Goal: Use online tool/utility: Utilize a website feature to perform a specific function

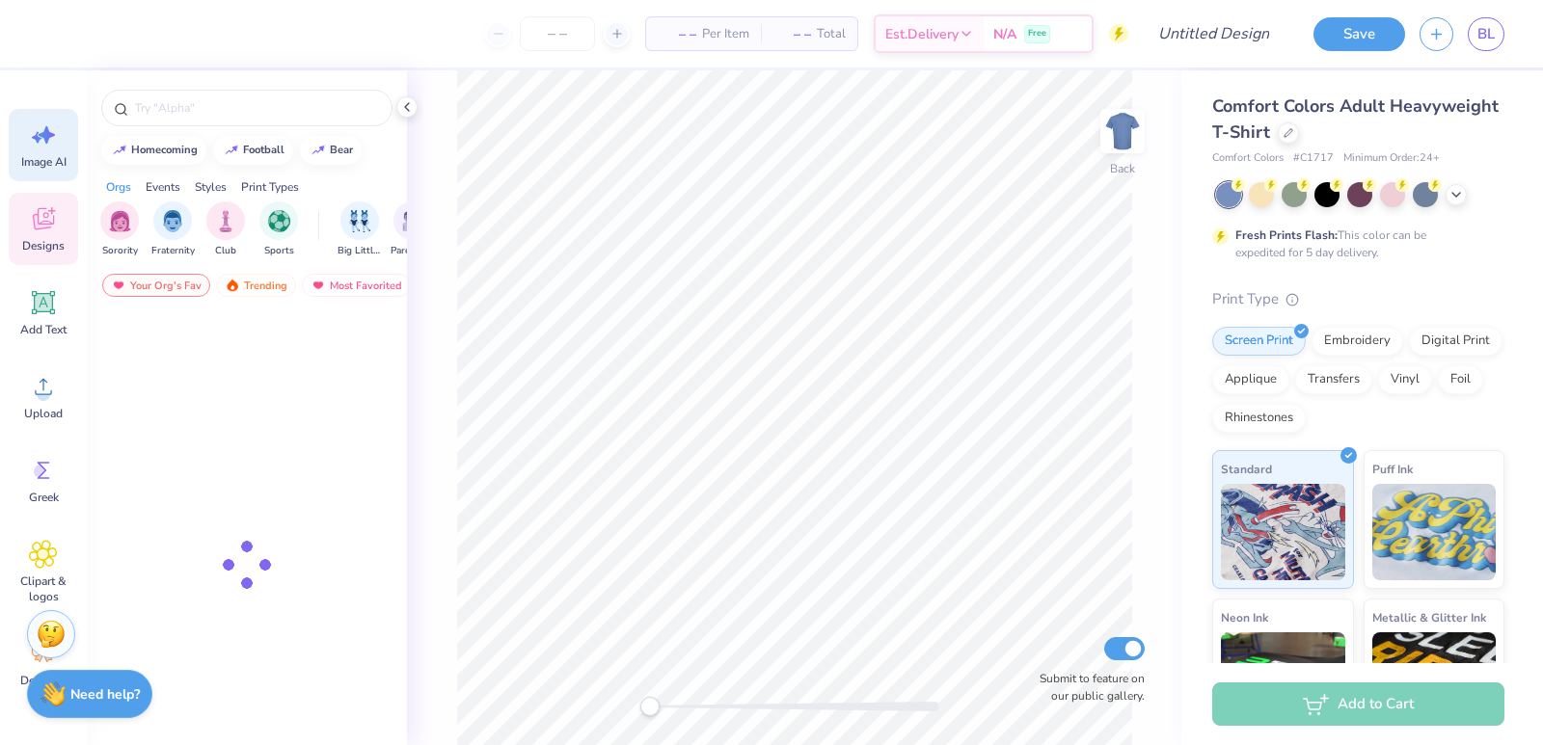
click at [52, 150] on div "Image AI" at bounding box center [43, 145] width 69 height 72
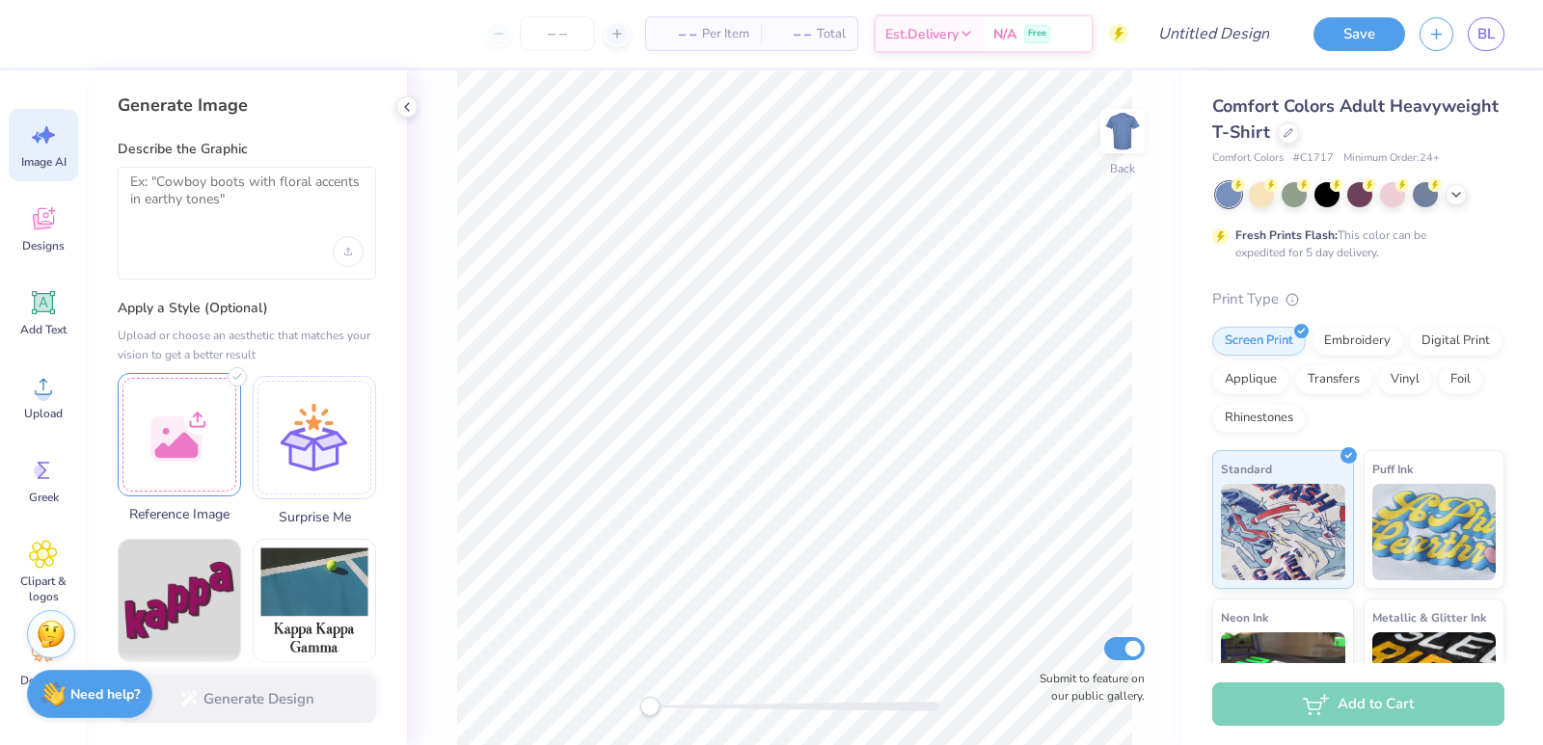
click at [185, 413] on div at bounding box center [179, 434] width 123 height 123
click at [202, 426] on div at bounding box center [179, 434] width 123 height 123
click at [194, 419] on div at bounding box center [179, 434] width 123 height 123
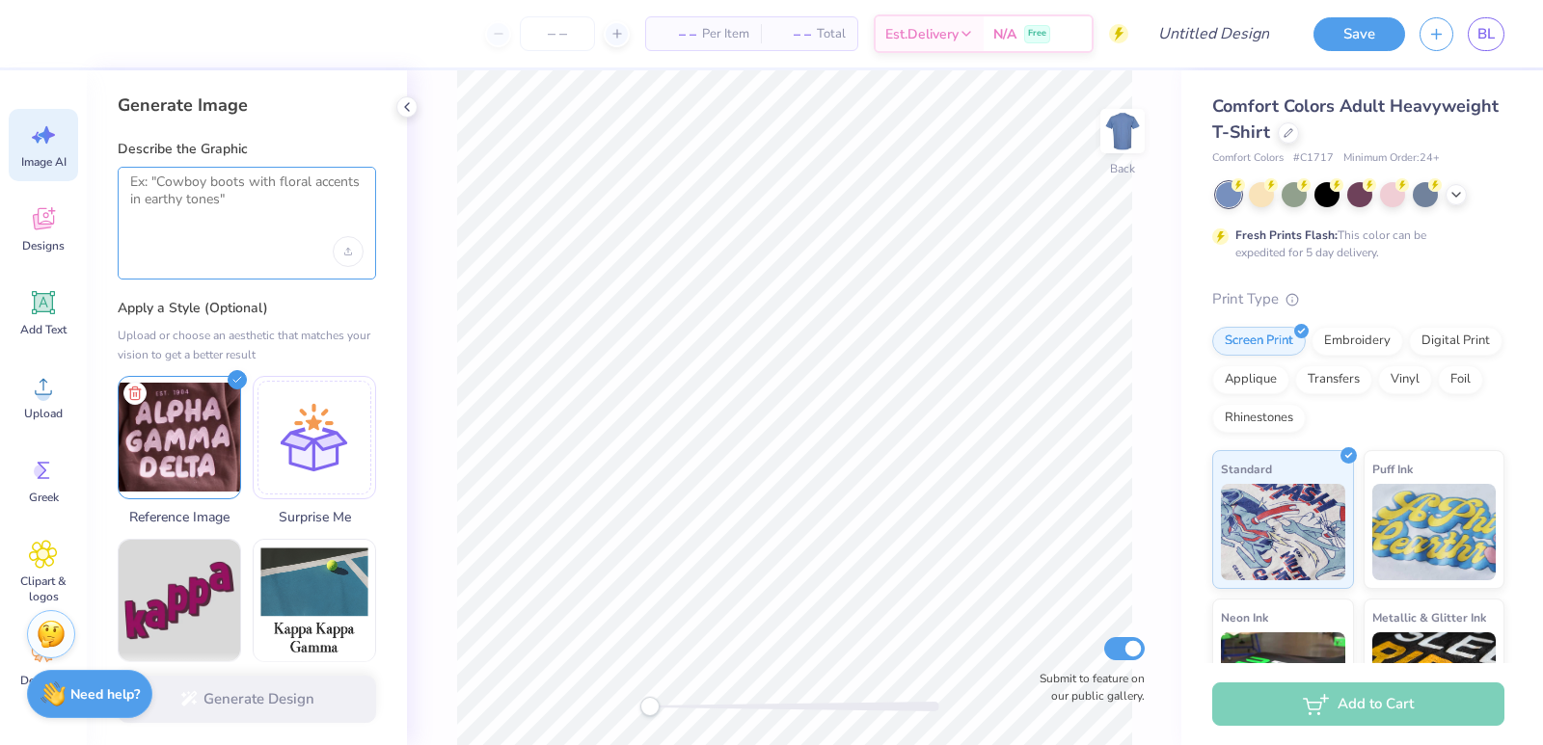
click at [321, 215] on textarea at bounding box center [246, 198] width 233 height 48
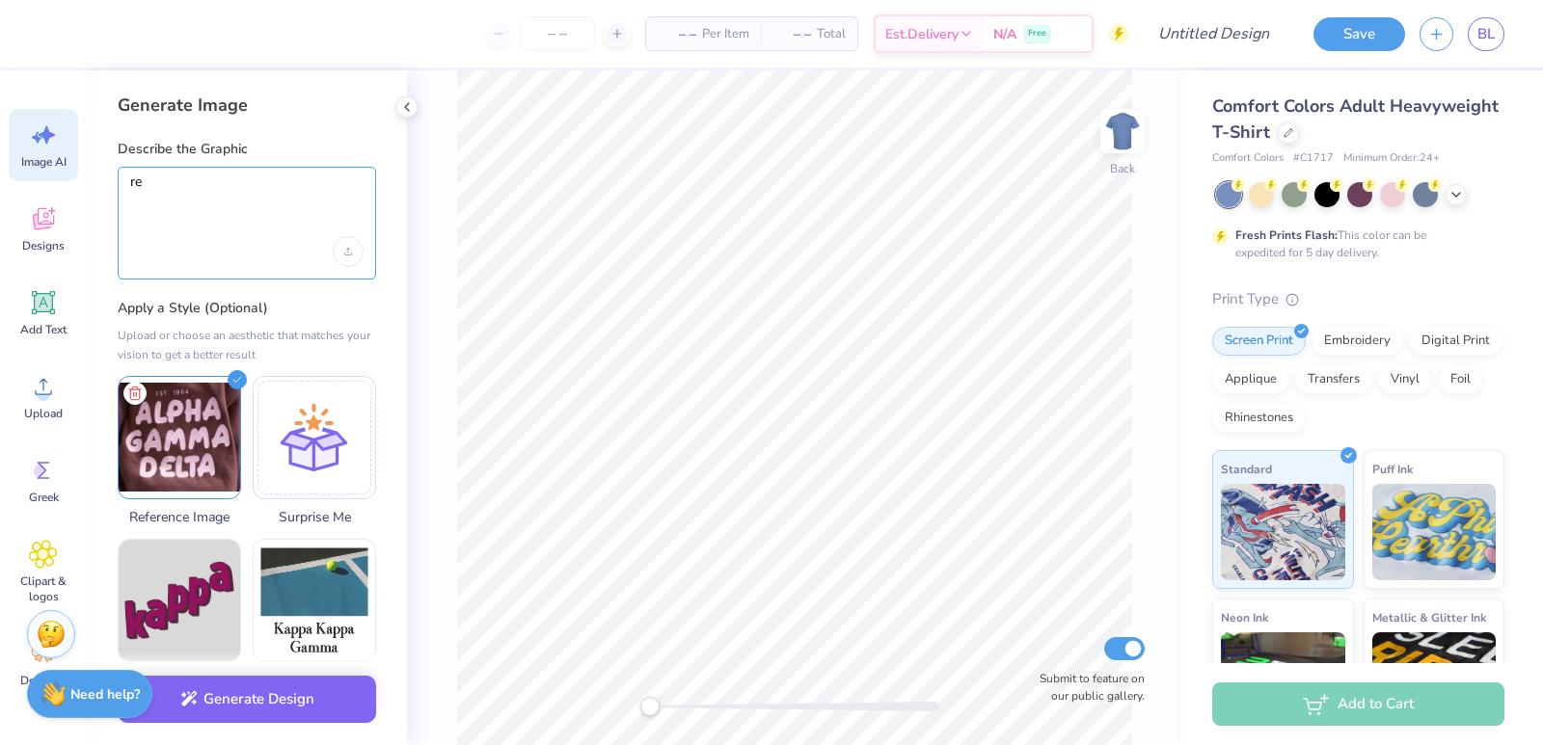
type textarea "r"
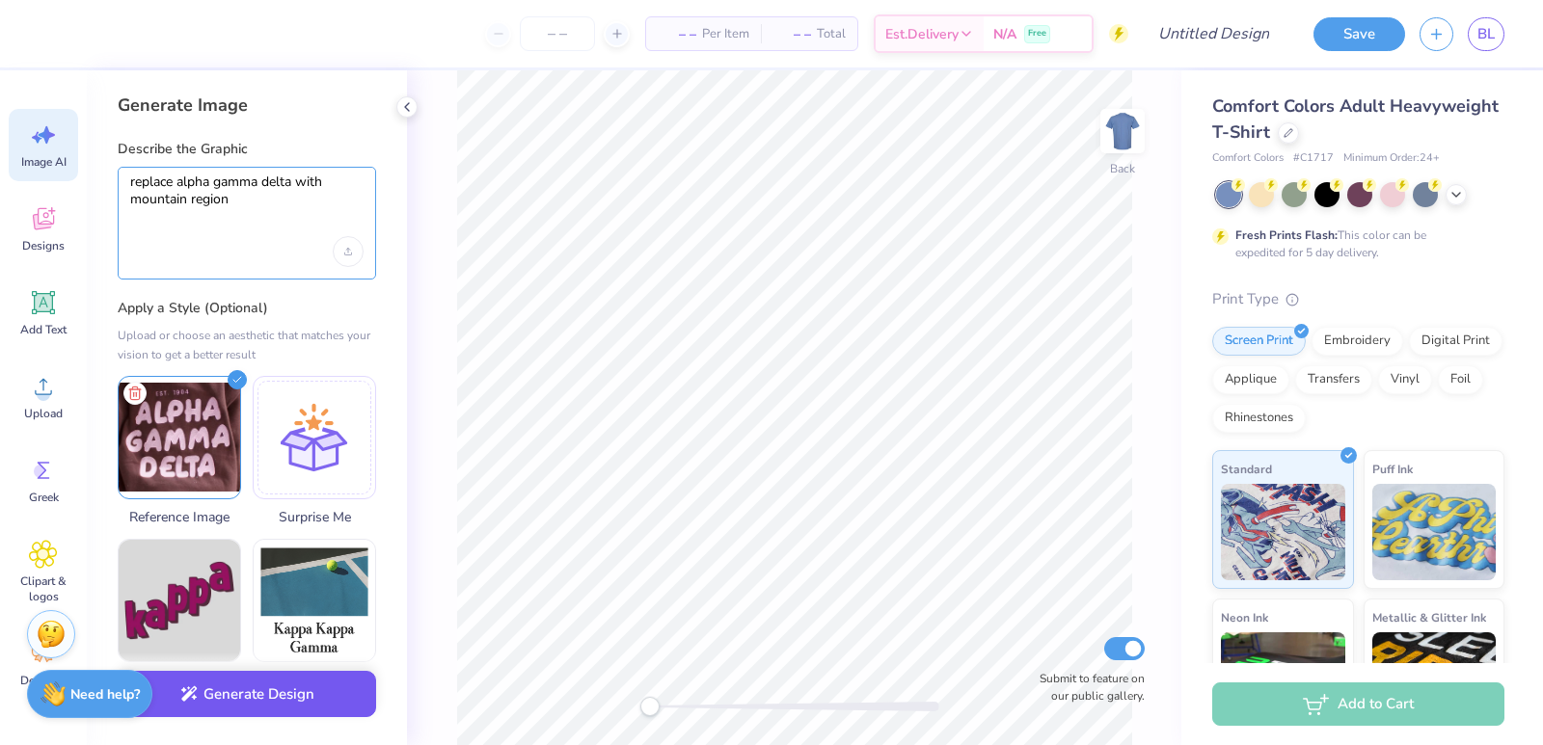
type textarea "replace alpha gamma delta with mountain region"
click at [276, 687] on button "Generate Design" at bounding box center [247, 694] width 258 height 47
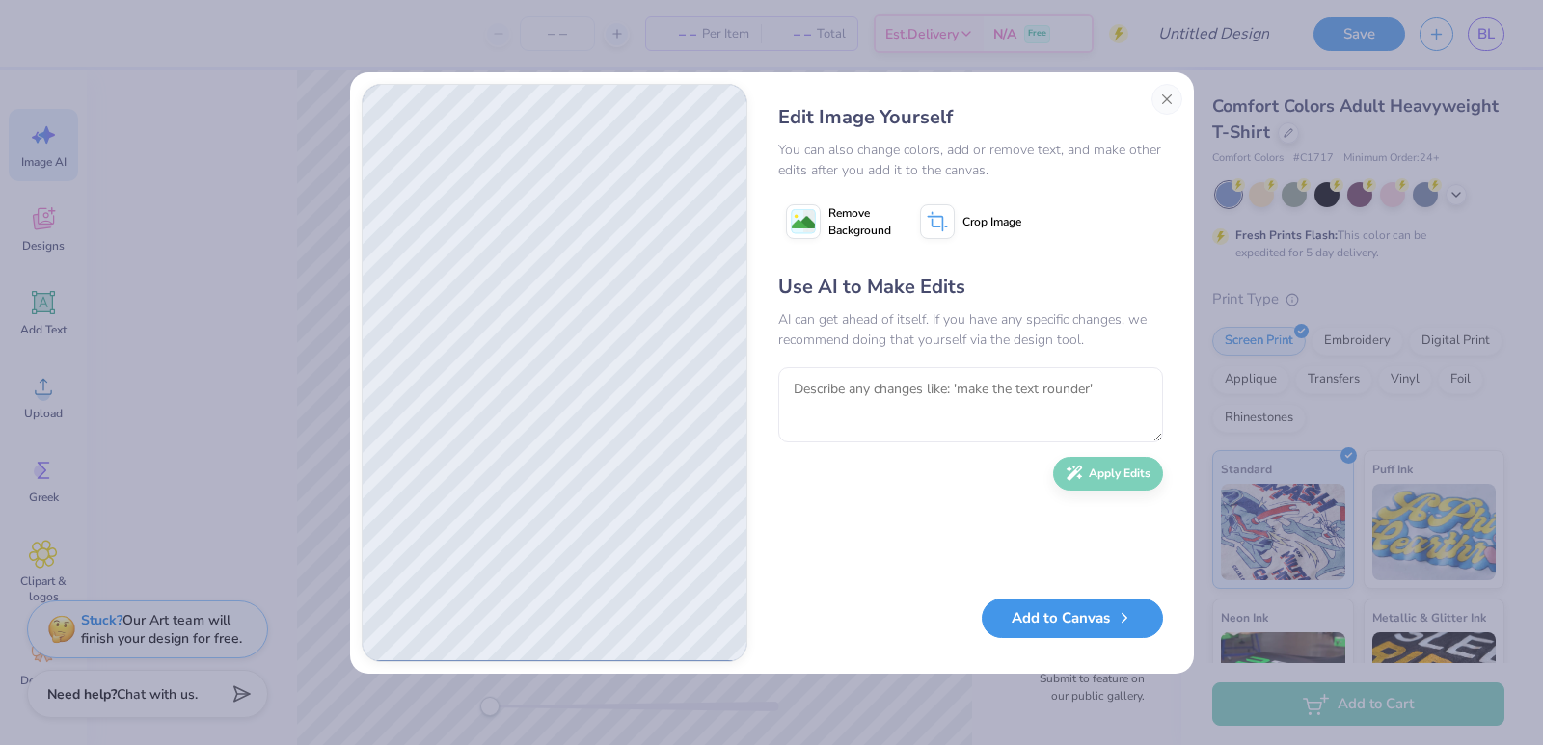
click at [1065, 614] on button "Add to Canvas" at bounding box center [1072, 619] width 181 height 40
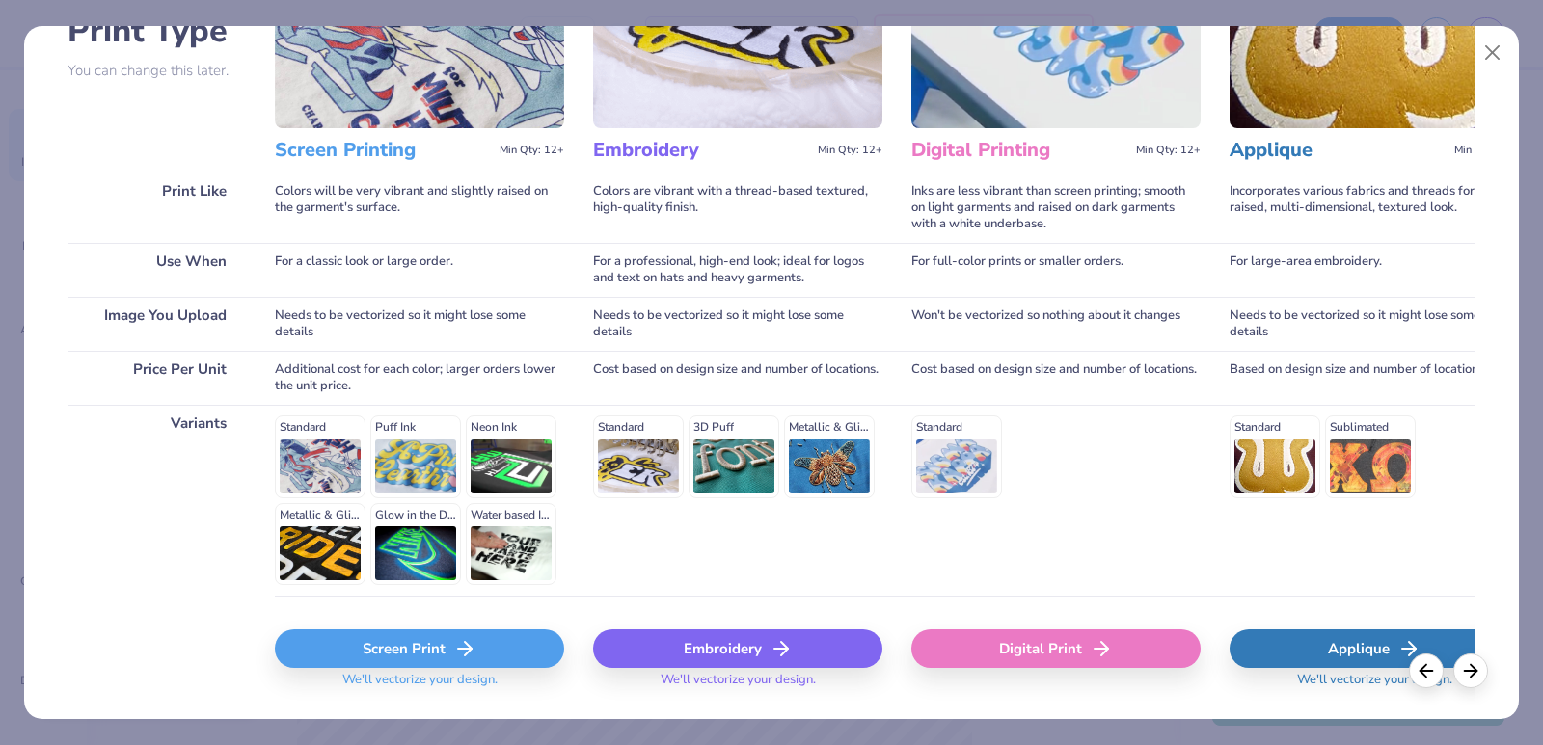
scroll to position [216, 0]
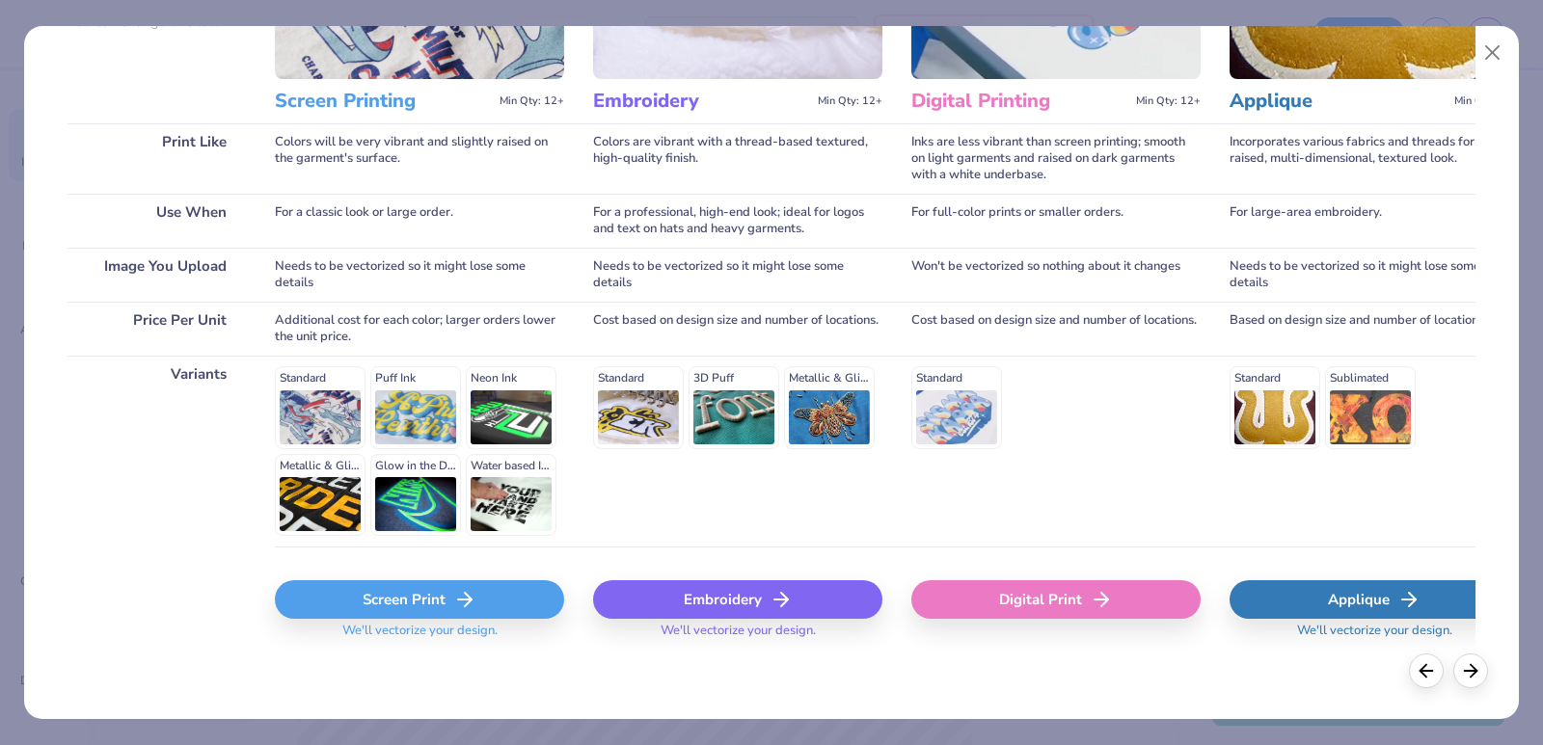
click at [515, 591] on div "Screen Print" at bounding box center [419, 599] width 289 height 39
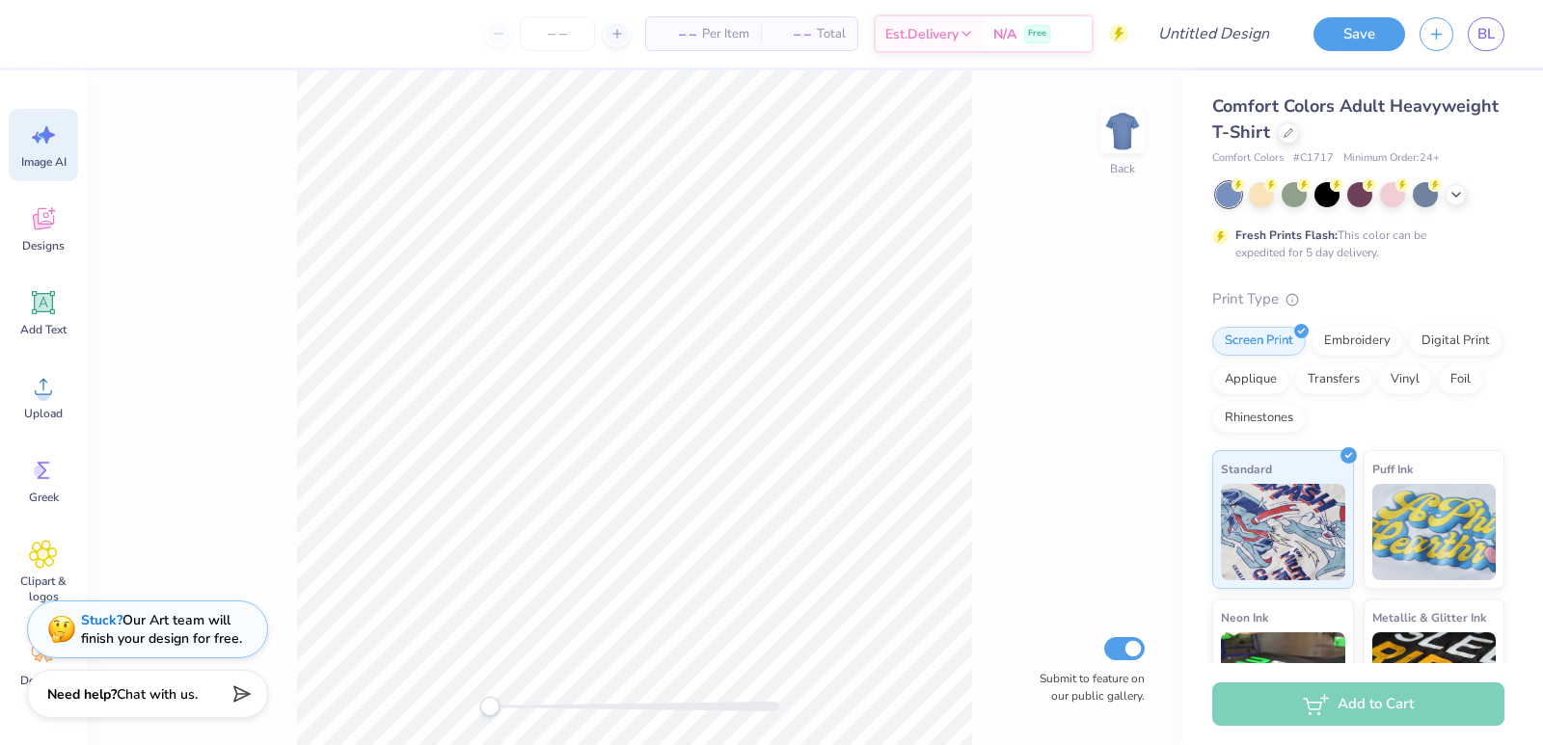
scroll to position [0, 0]
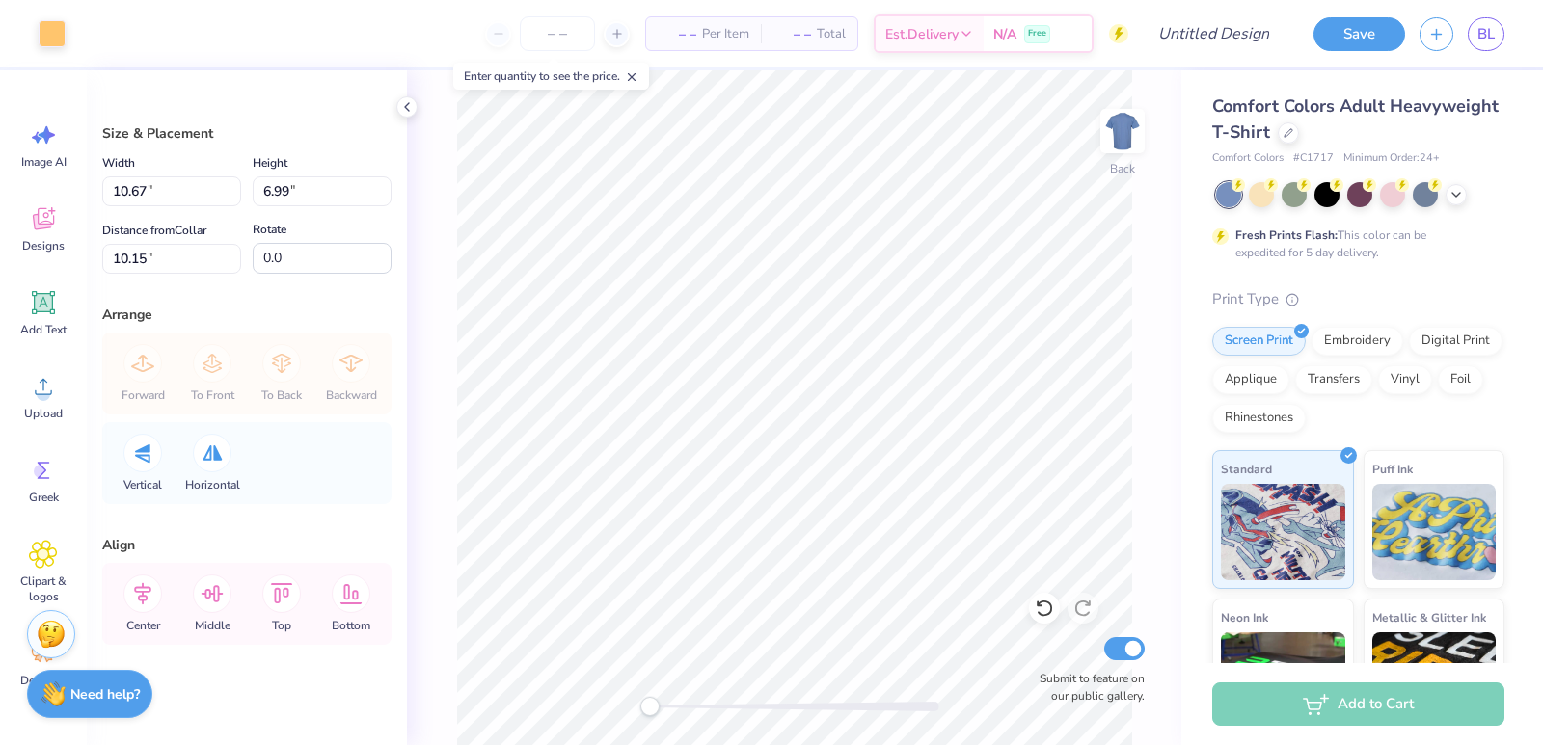
type input "10.67"
type input "6.99"
type input "10.15"
click at [1299, 125] on div at bounding box center [1288, 131] width 21 height 21
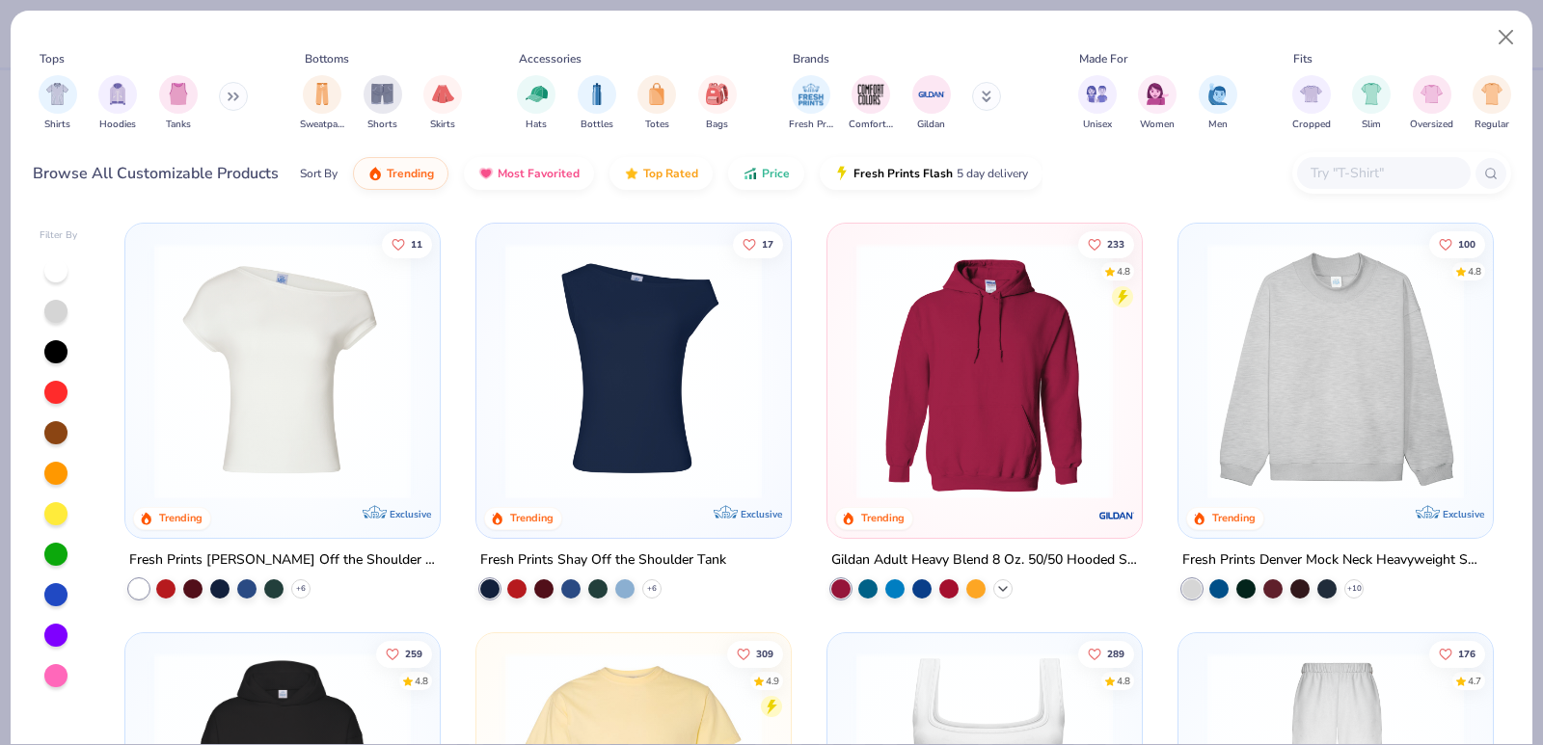
click at [995, 579] on div "+ 37" at bounding box center [1002, 588] width 19 height 19
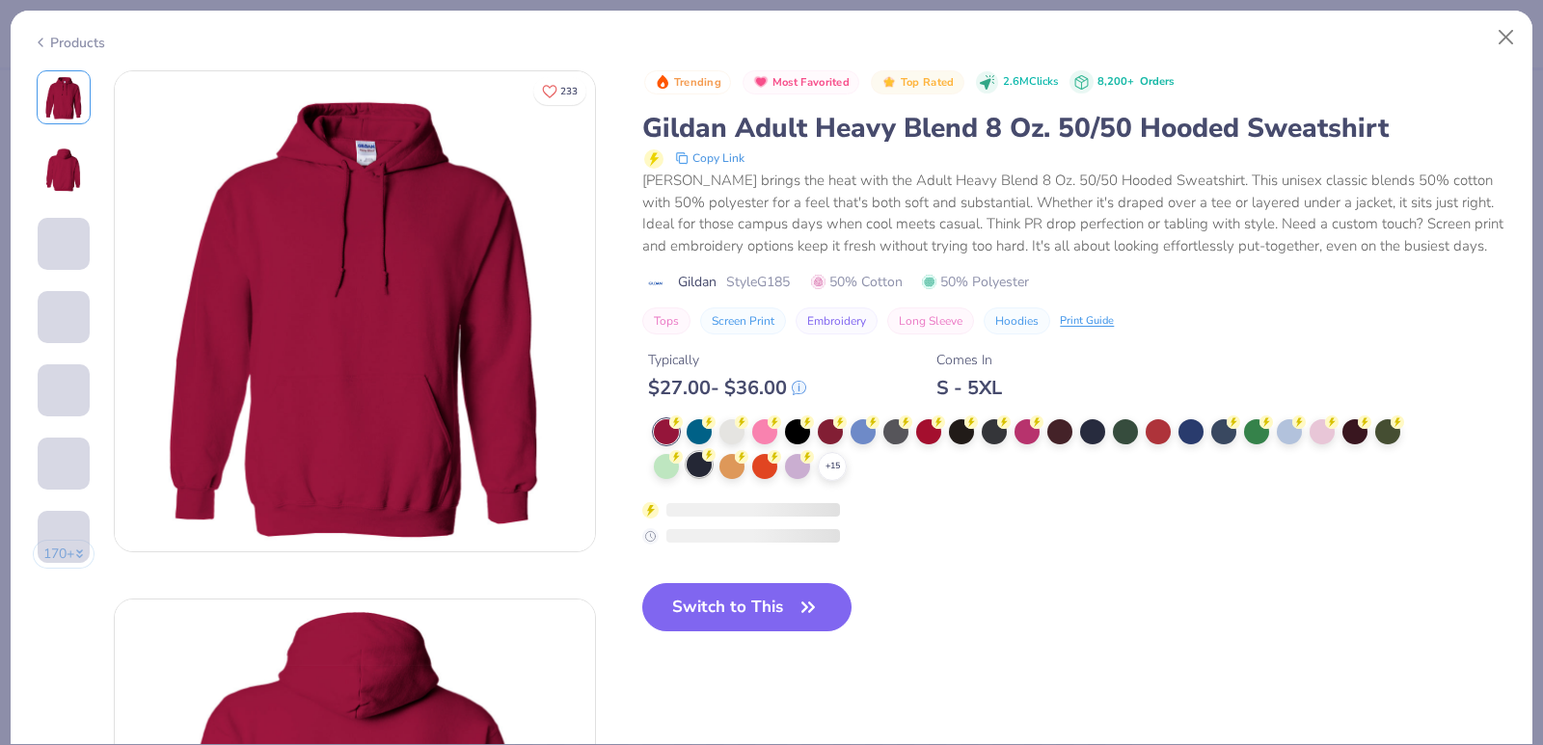
click at [707, 469] on div at bounding box center [699, 464] width 25 height 25
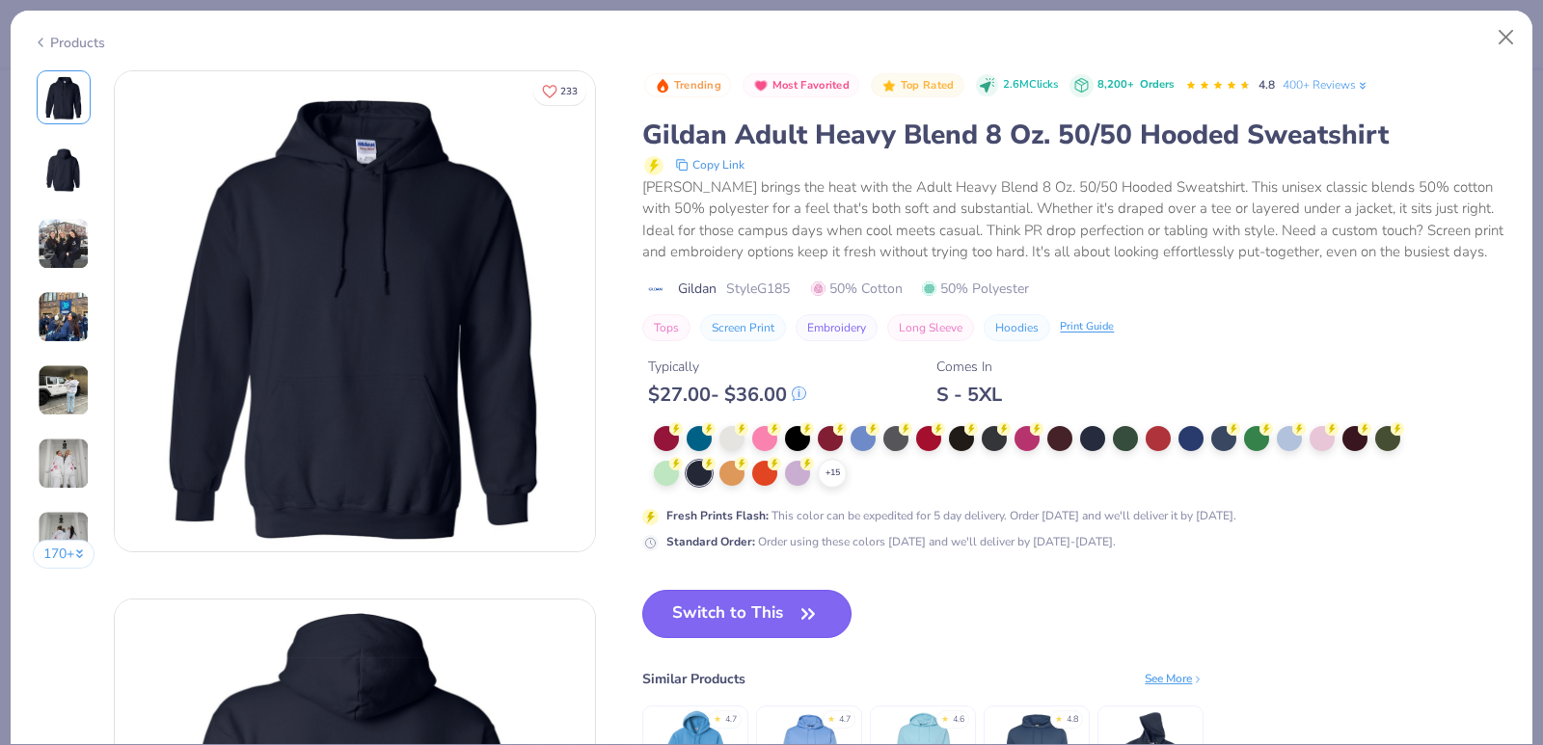
click at [757, 614] on button "Switch to This" at bounding box center [746, 614] width 209 height 48
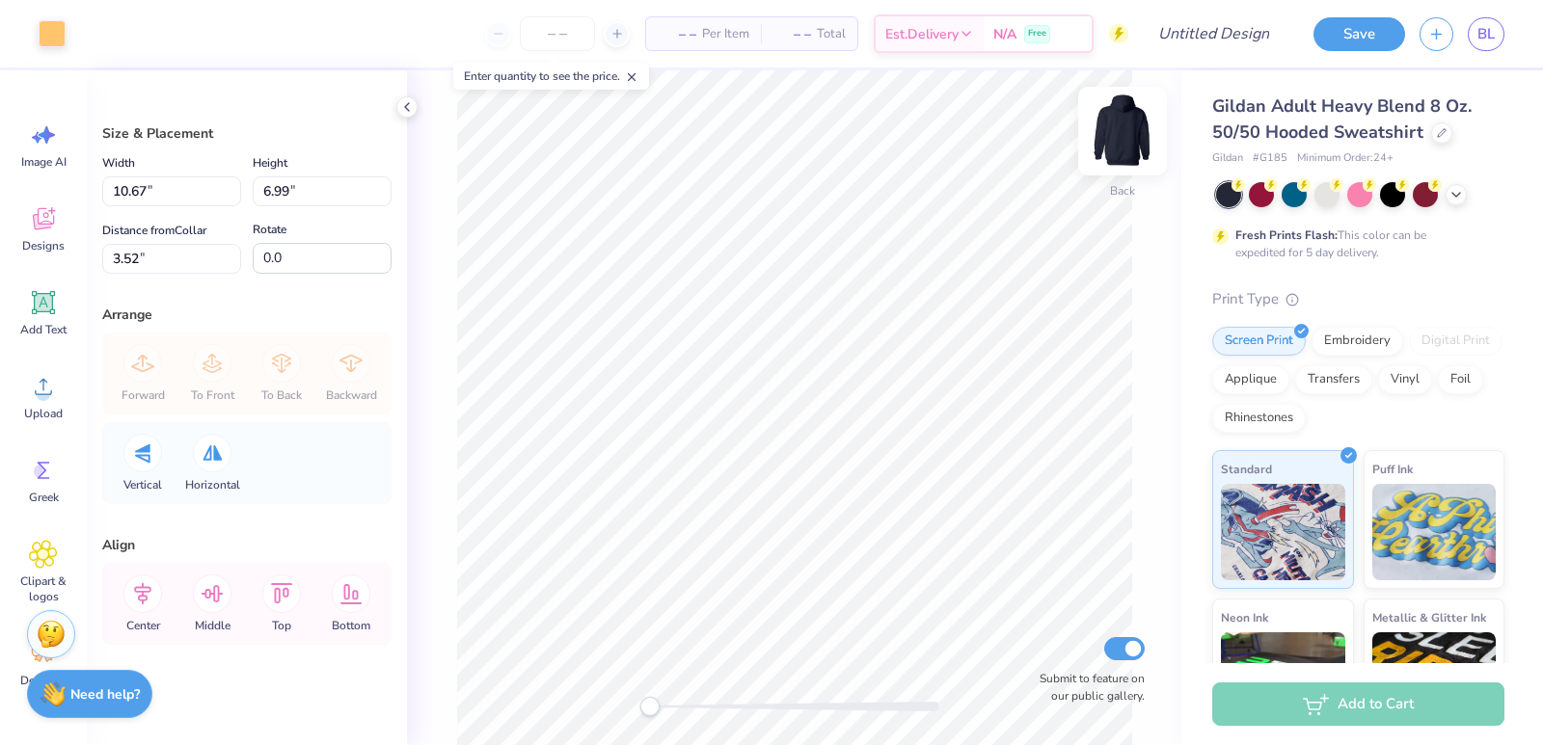
click at [1108, 152] on img at bounding box center [1122, 131] width 77 height 77
click at [1127, 125] on img at bounding box center [1122, 131] width 77 height 77
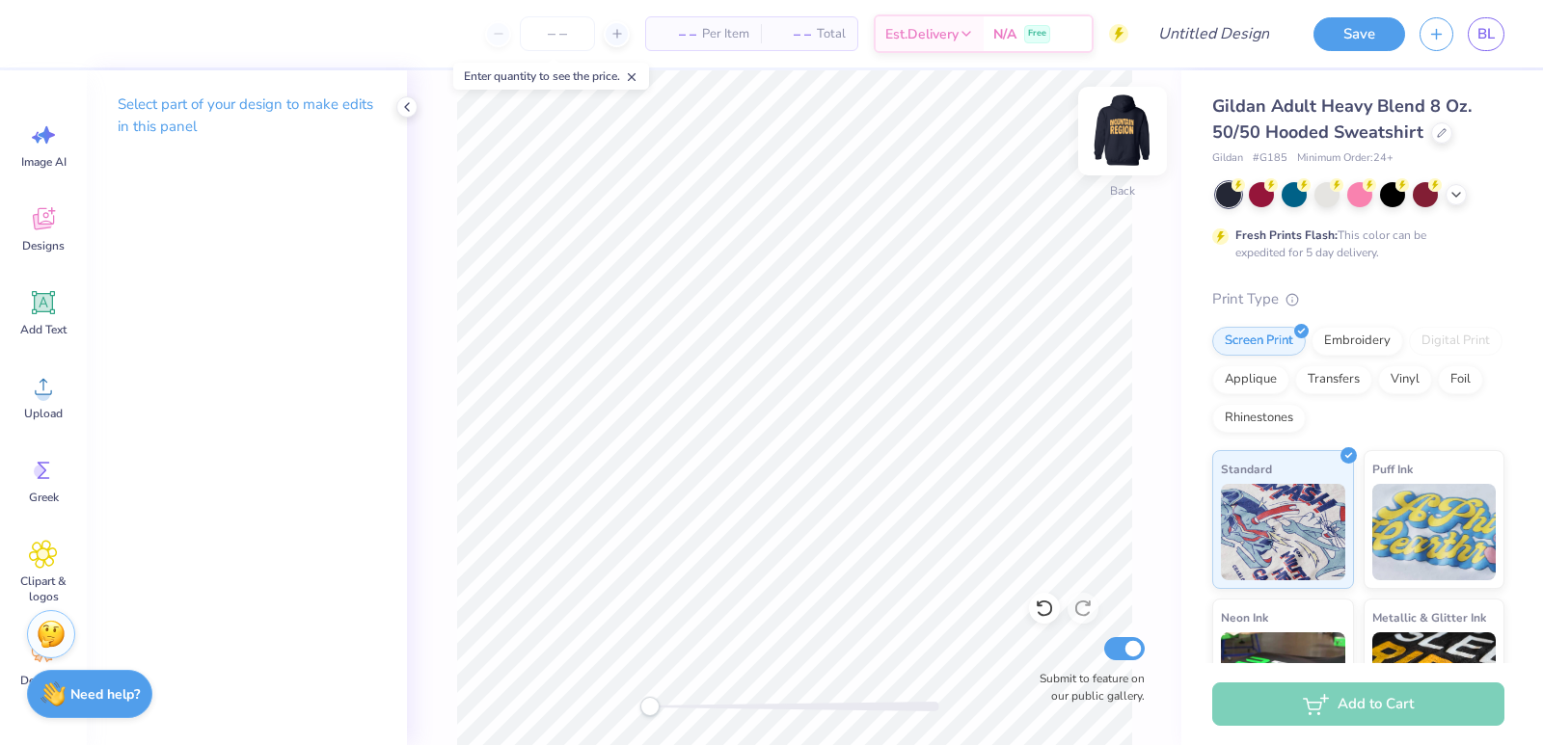
click at [1119, 131] on img at bounding box center [1122, 131] width 77 height 77
click at [1129, 652] on input "Submit to feature on our public gallery." at bounding box center [1124, 648] width 40 height 23
checkbox input "false"
click at [46, 153] on div "Image AI" at bounding box center [43, 145] width 69 height 72
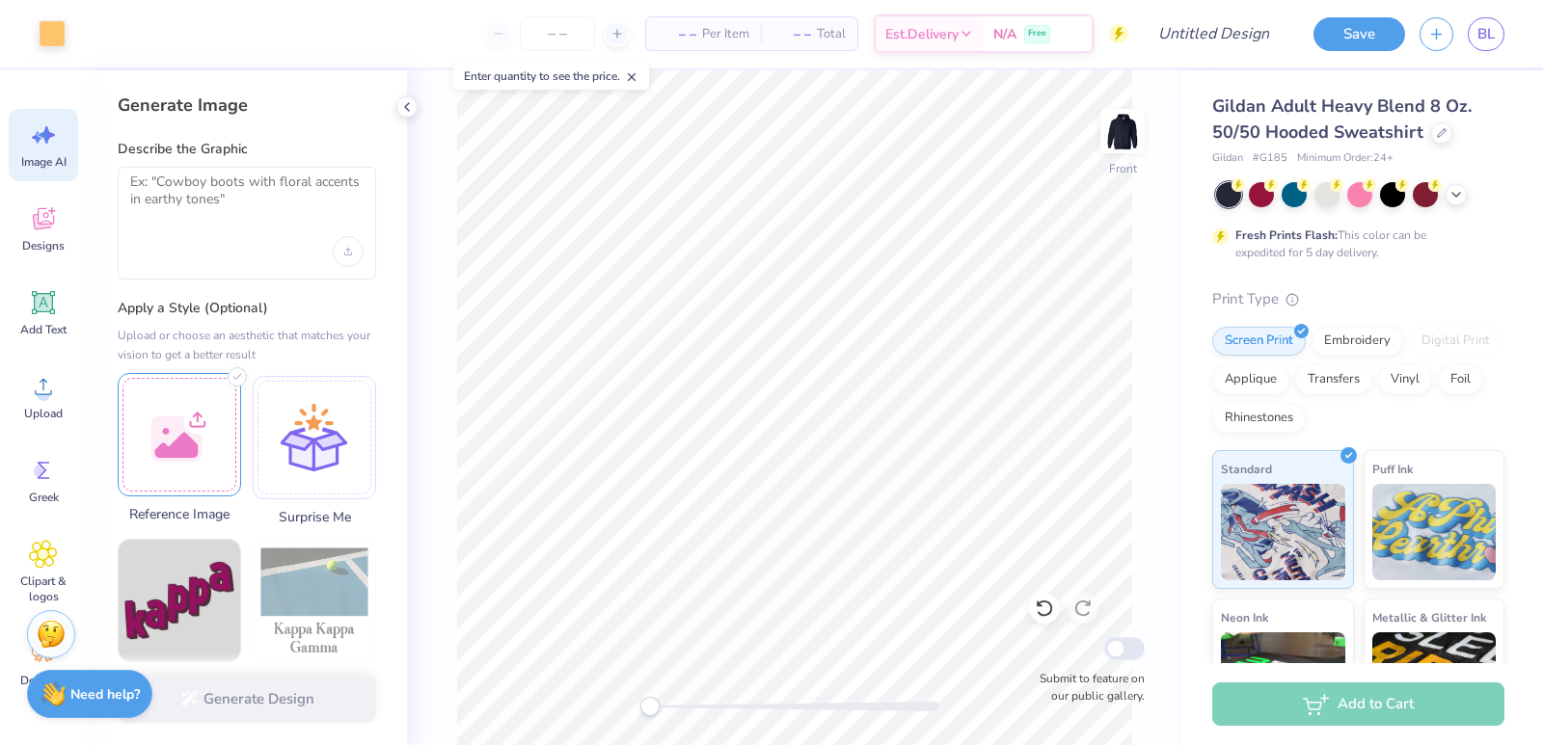
click at [180, 406] on div at bounding box center [179, 434] width 123 height 123
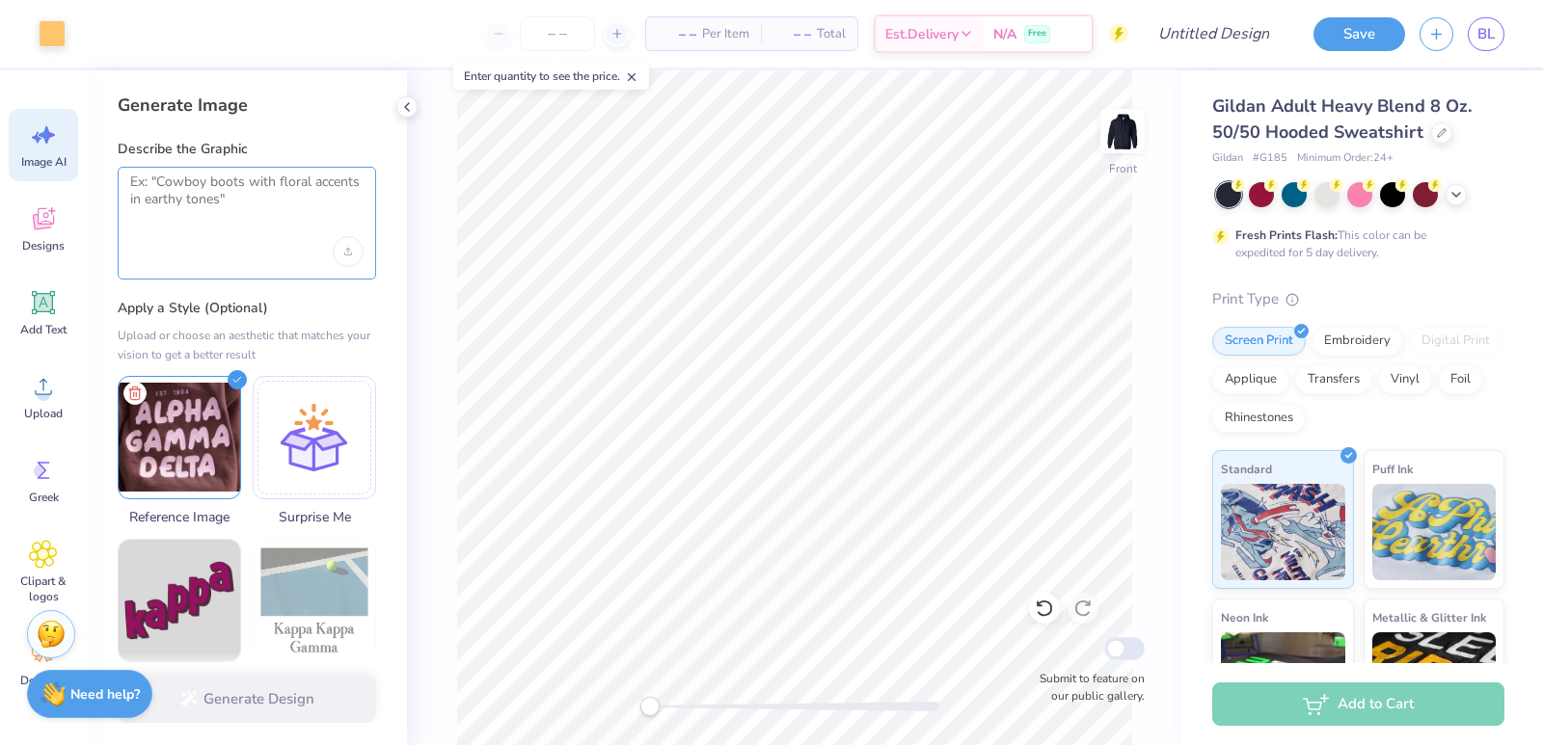
click at [298, 197] on textarea at bounding box center [246, 198] width 233 height 48
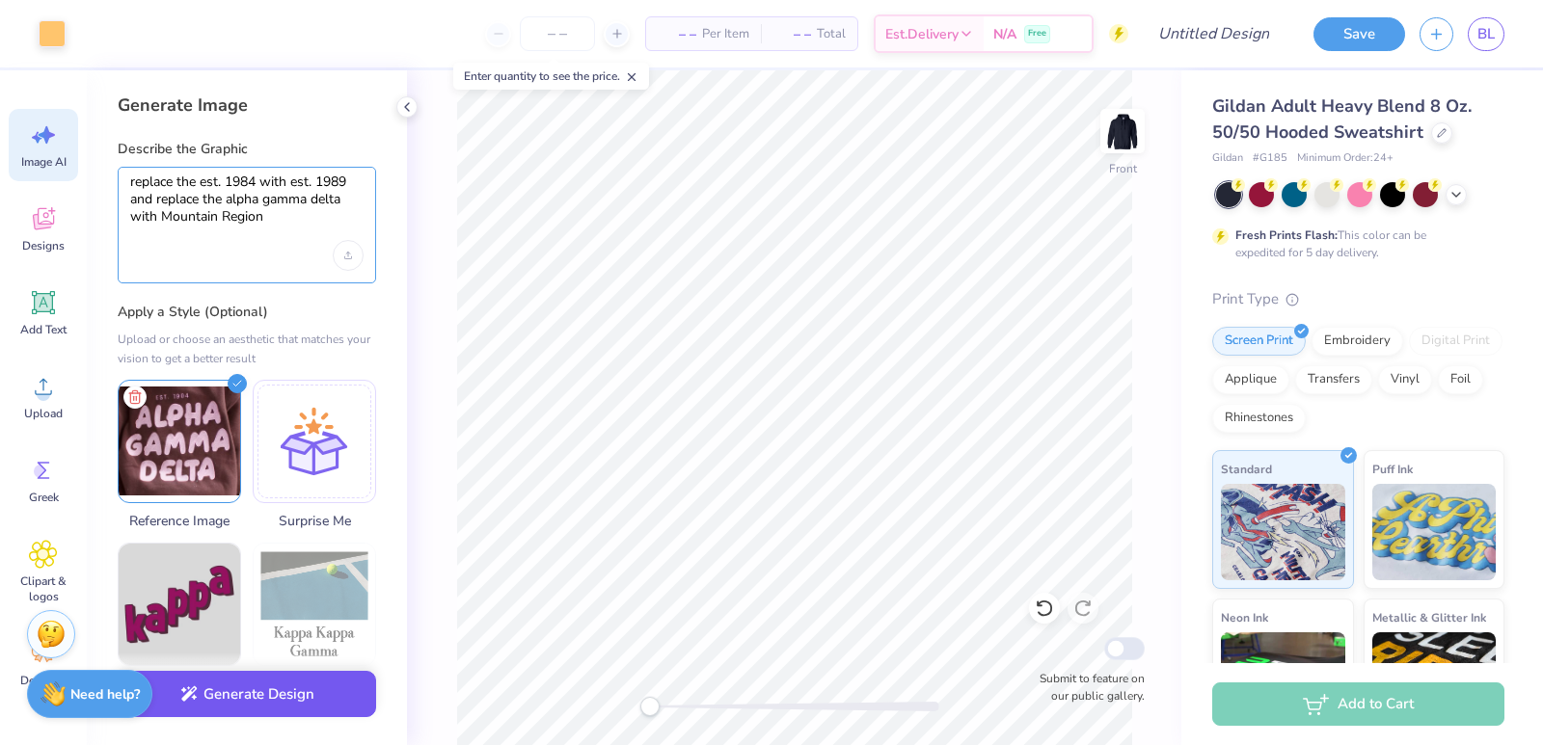
type textarea "replace the est. 1984 with est. 1989 and replace the alpha gamma delta with Mou…"
click at [299, 693] on button "Generate Design" at bounding box center [247, 694] width 258 height 47
